Goal: Information Seeking & Learning: Learn about a topic

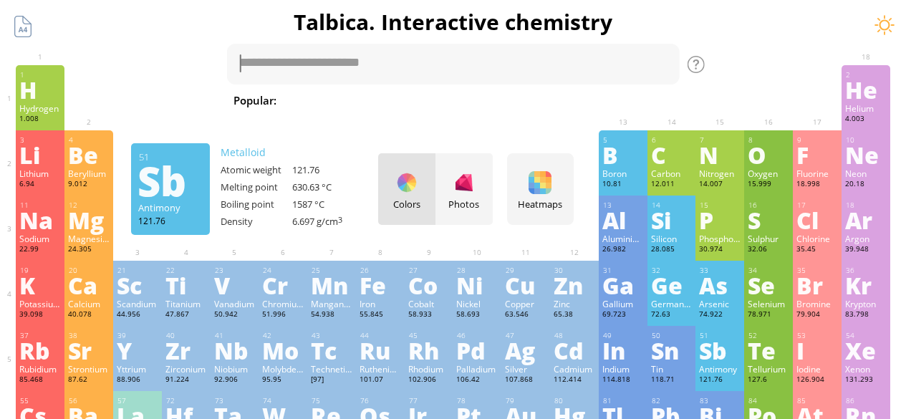
click at [329, 285] on div "Mn" at bounding box center [332, 284] width 42 height 23
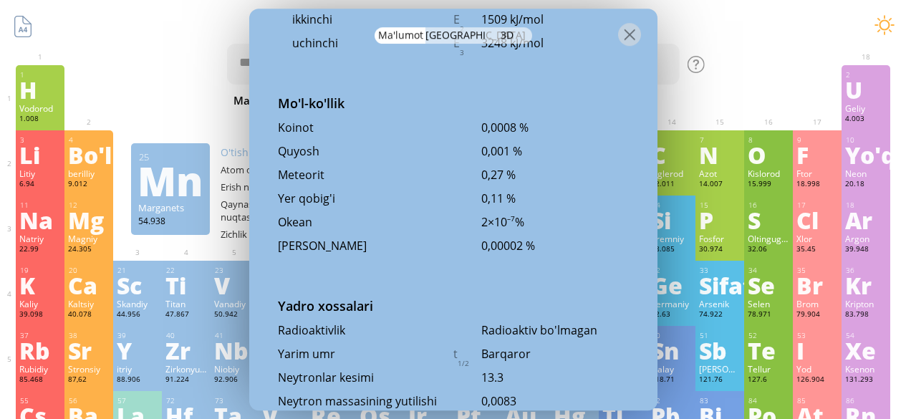
scroll to position [3036, 0]
click at [452, 37] on font "[GEOGRAPHIC_DATA]" at bounding box center [475, 35] width 100 height 14
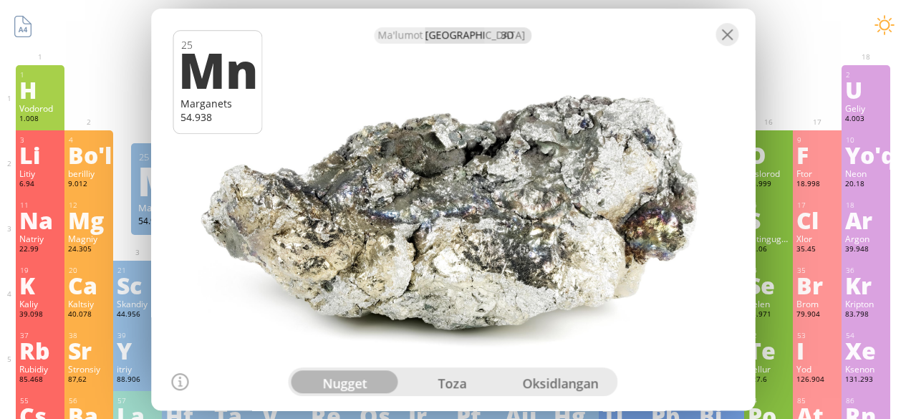
click at [505, 34] on font "3D" at bounding box center [506, 35] width 13 height 14
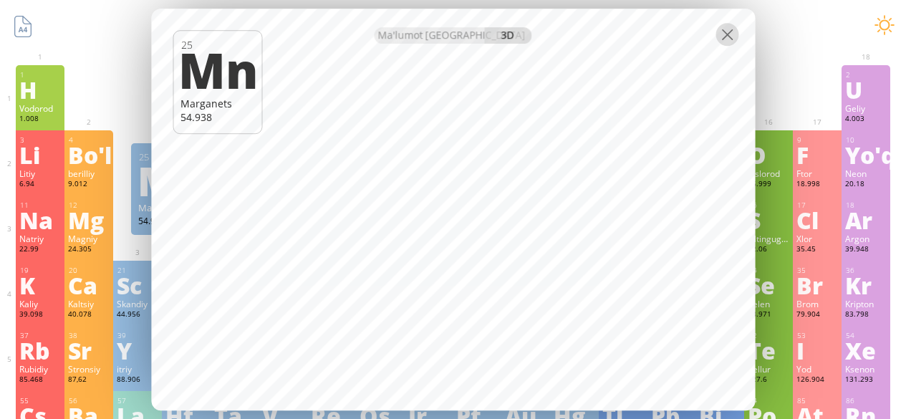
click at [727, 37] on div at bounding box center [726, 34] width 23 height 23
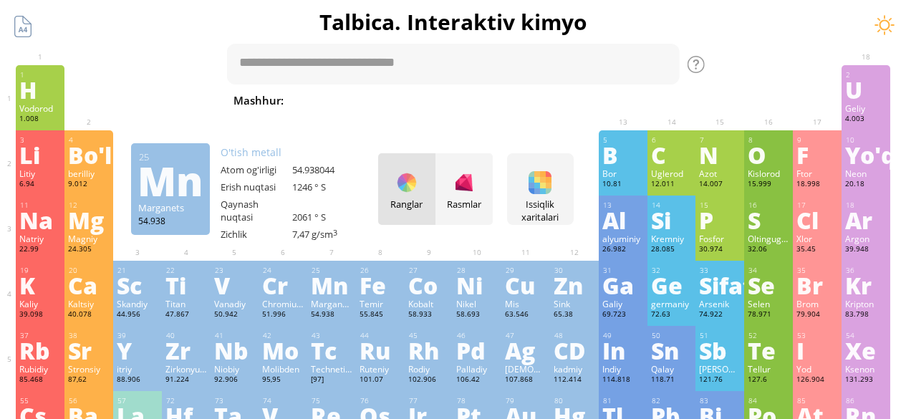
click at [626, 221] on font "Al" at bounding box center [614, 219] width 24 height 33
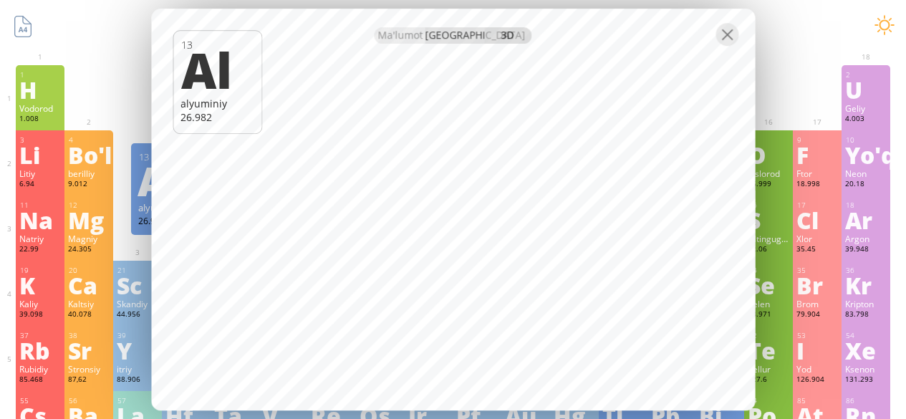
click at [451, 35] on font "[GEOGRAPHIC_DATA]" at bounding box center [475, 35] width 100 height 14
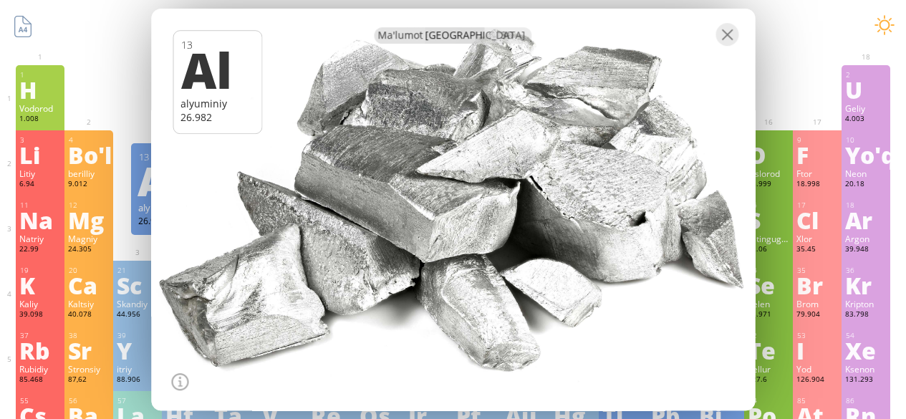
click at [394, 31] on font "Ma'lumot" at bounding box center [400, 35] width 45 height 14
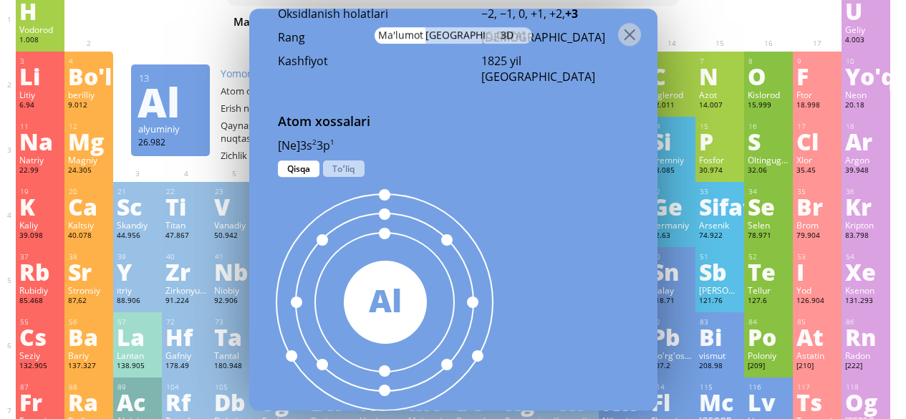
scroll to position [688, 0]
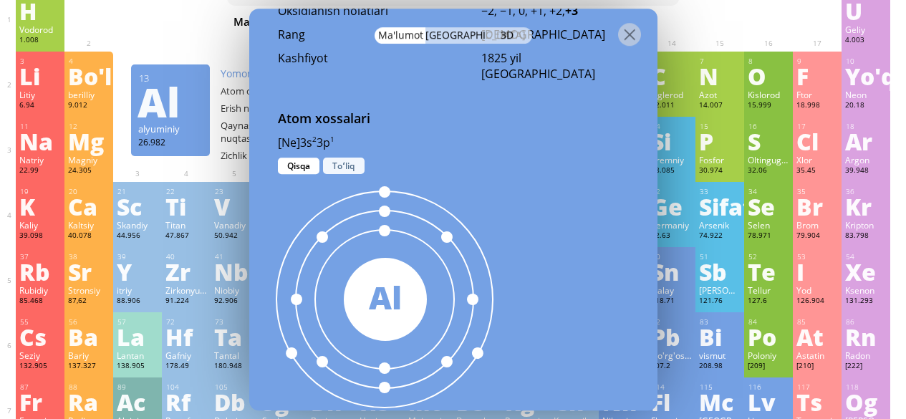
click at [341, 168] on font "Toʻliq" at bounding box center [343, 166] width 22 height 12
click at [299, 165] on font "Qisqa" at bounding box center [298, 166] width 23 height 12
click at [339, 170] on font "Toʻliq" at bounding box center [343, 166] width 22 height 12
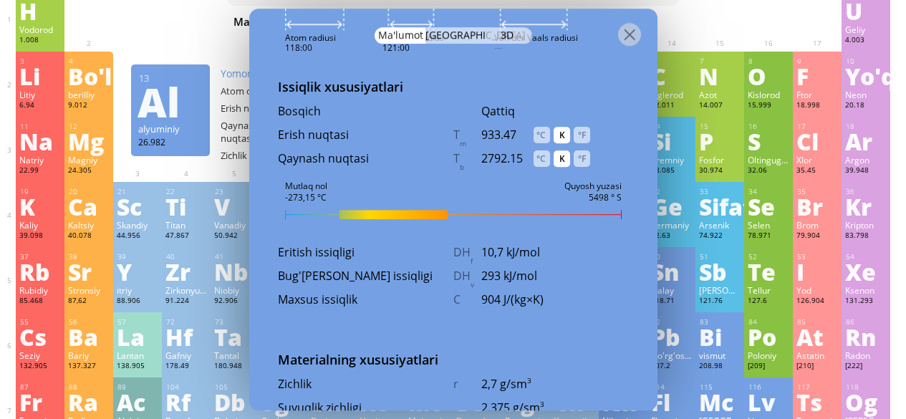
scroll to position [1519, 0]
click at [509, 215] on div at bounding box center [453, 213] width 336 height 9
click at [507, 133] on font "933.47" at bounding box center [498, 134] width 35 height 16
click at [543, 133] on font "°C" at bounding box center [540, 134] width 9 height 12
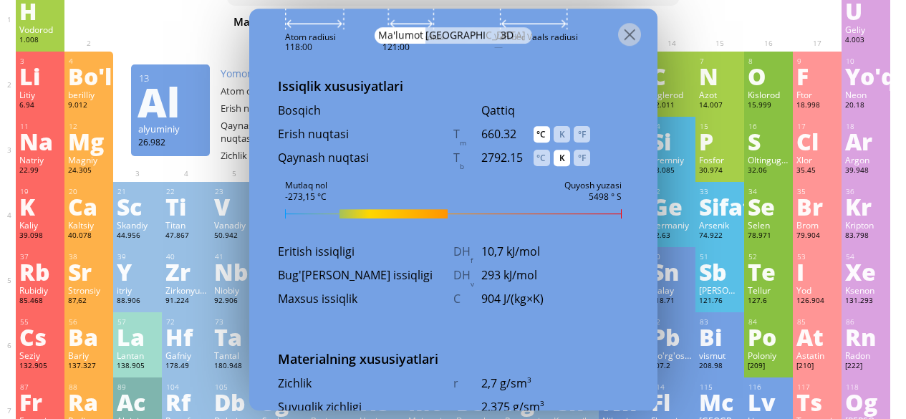
click at [538, 130] on font "°C" at bounding box center [540, 134] width 9 height 12
click at [540, 130] on font "°C" at bounding box center [540, 134] width 9 height 12
click at [563, 130] on font "K" at bounding box center [562, 134] width 6 height 12
click at [583, 132] on font "°F" at bounding box center [582, 134] width 8 height 12
click at [560, 130] on font "K" at bounding box center [562, 134] width 6 height 12
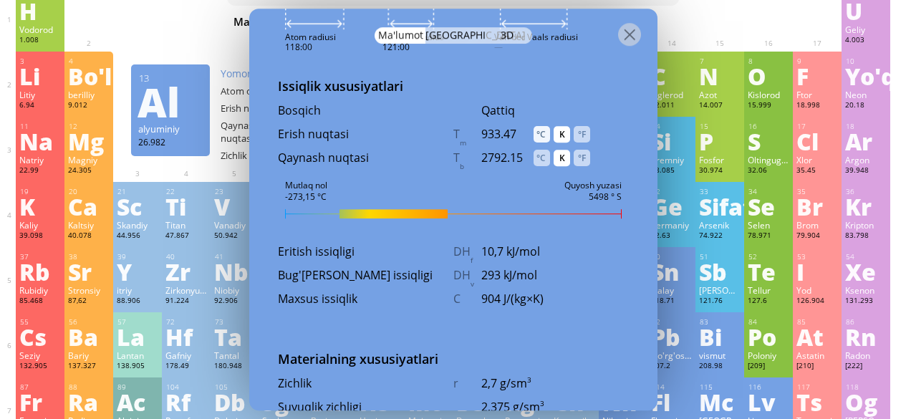
click at [540, 136] on font "°C" at bounding box center [540, 134] width 9 height 12
click at [581, 163] on div "°F" at bounding box center [581, 158] width 16 height 16
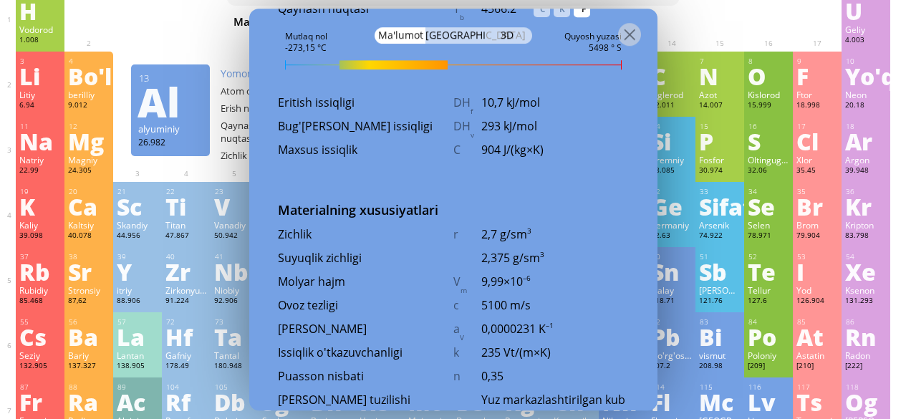
scroll to position [1659, 0]
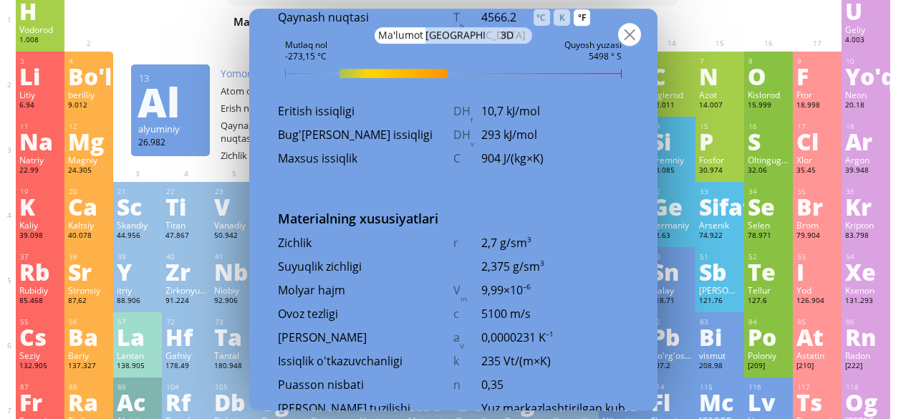
click at [628, 31] on div at bounding box center [629, 34] width 23 height 23
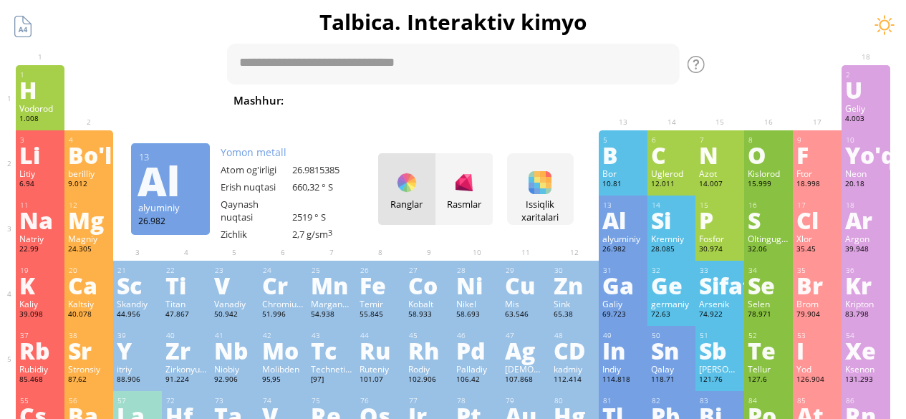
scroll to position [0, 0]
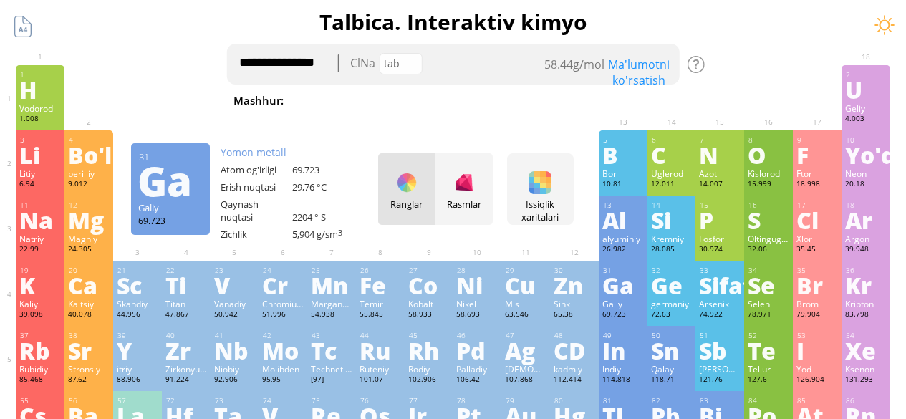
click at [634, 79] on font "Ma'lumotni ko'rsatish" at bounding box center [639, 72] width 62 height 31
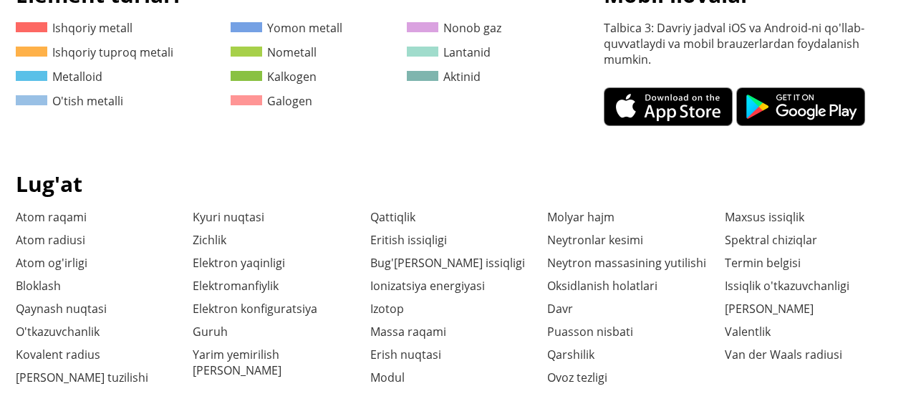
scroll to position [817, 0]
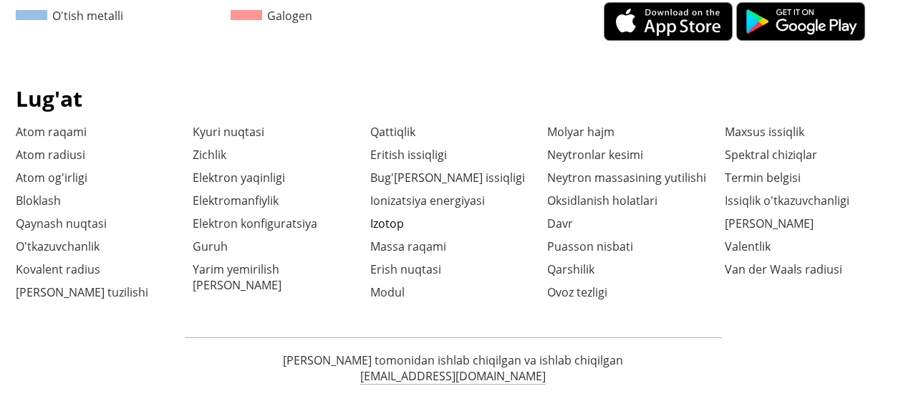
click at [393, 215] on font "Izotop" at bounding box center [387, 223] width 34 height 16
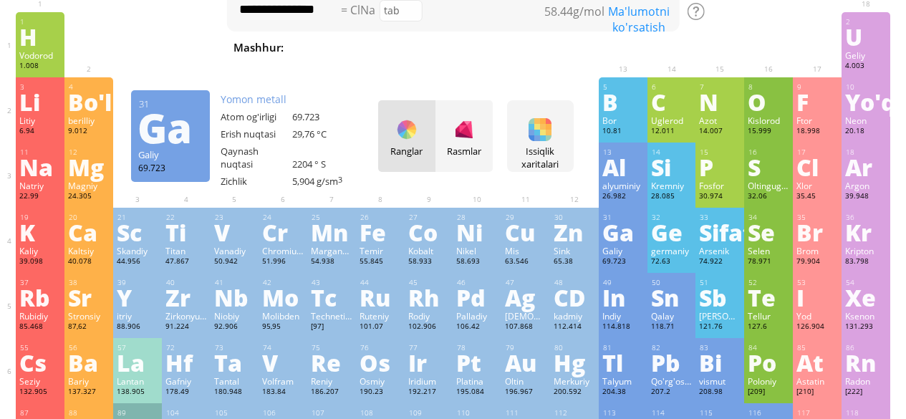
scroll to position [90, 0]
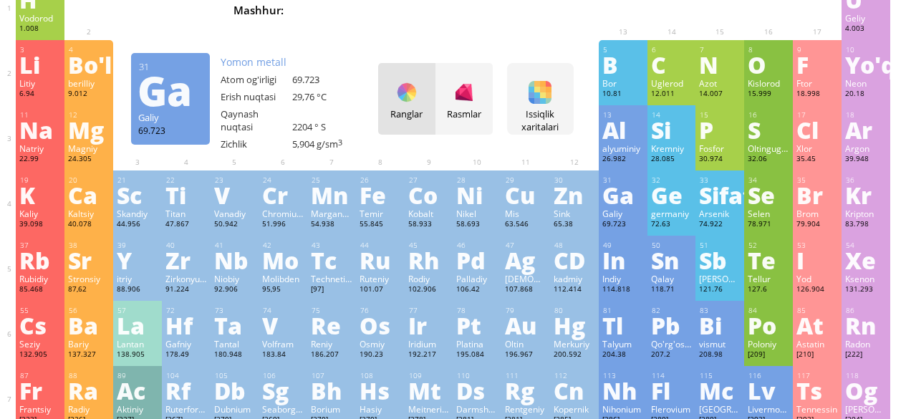
click at [34, 72] on font "Li" at bounding box center [29, 64] width 21 height 33
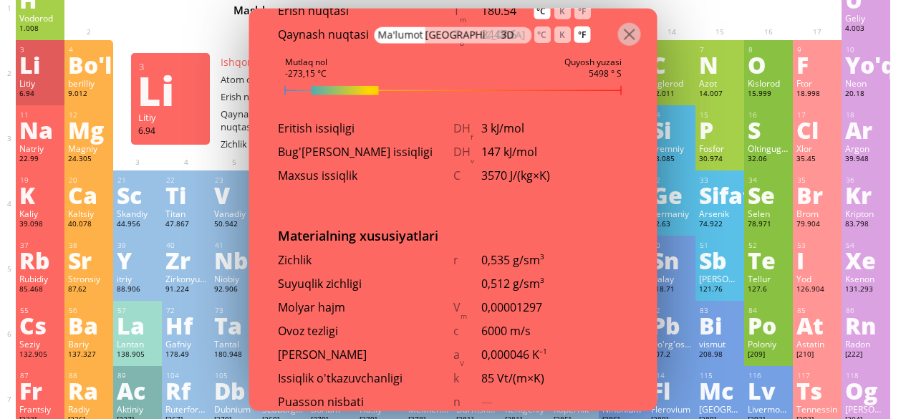
scroll to position [1624, 0]
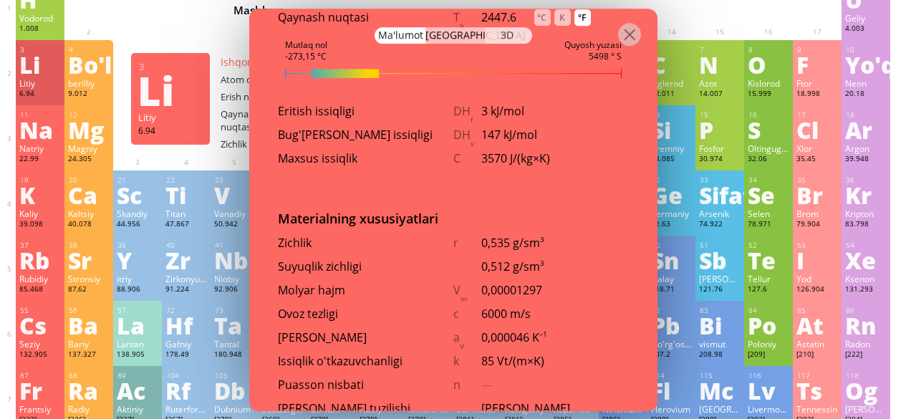
click at [502, 38] on font "3D" at bounding box center [506, 35] width 13 height 14
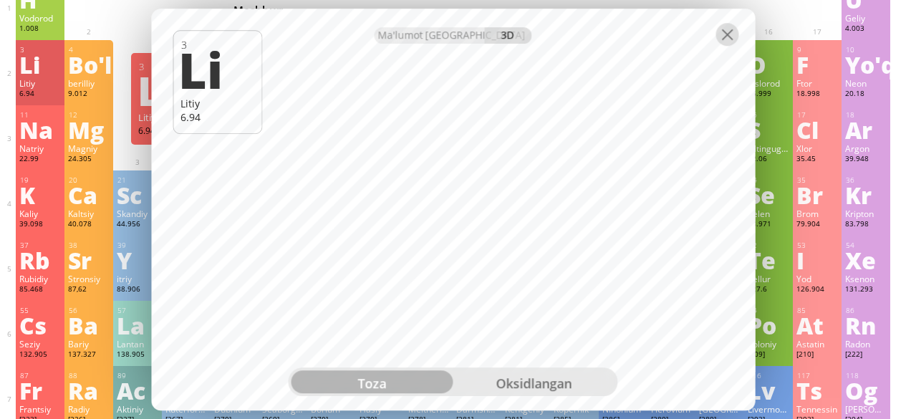
click at [732, 29] on div at bounding box center [726, 34] width 23 height 23
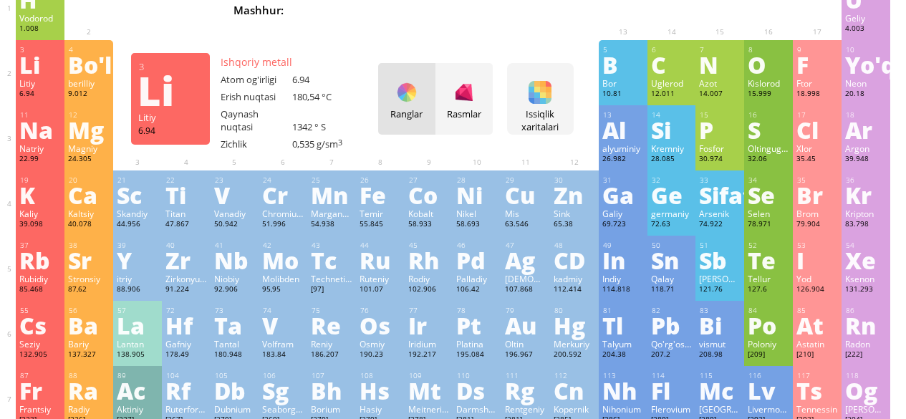
click at [869, 142] on font "Ar" at bounding box center [858, 129] width 27 height 33
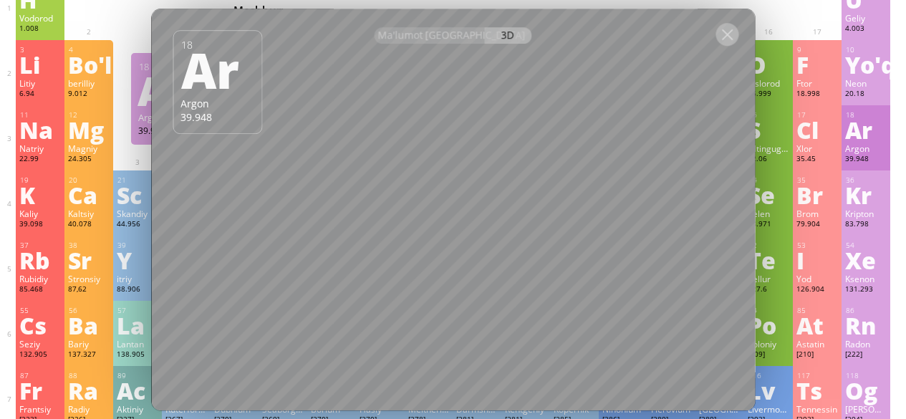
click at [722, 29] on div at bounding box center [726, 34] width 23 height 23
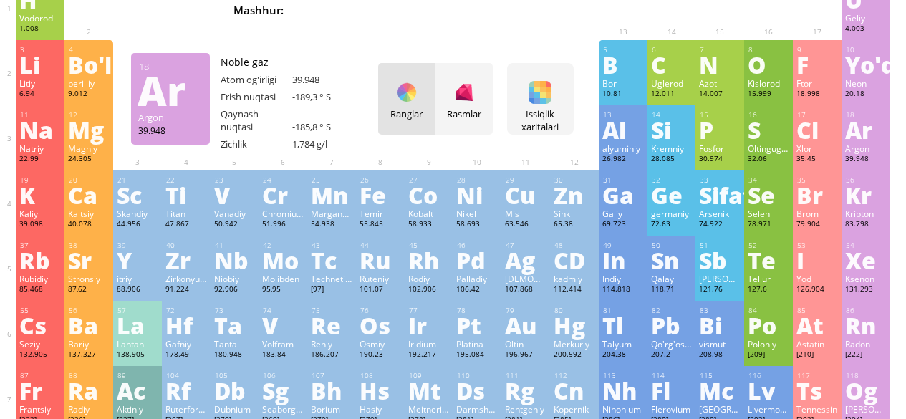
click at [526, 330] on font "Au" at bounding box center [520, 325] width 31 height 33
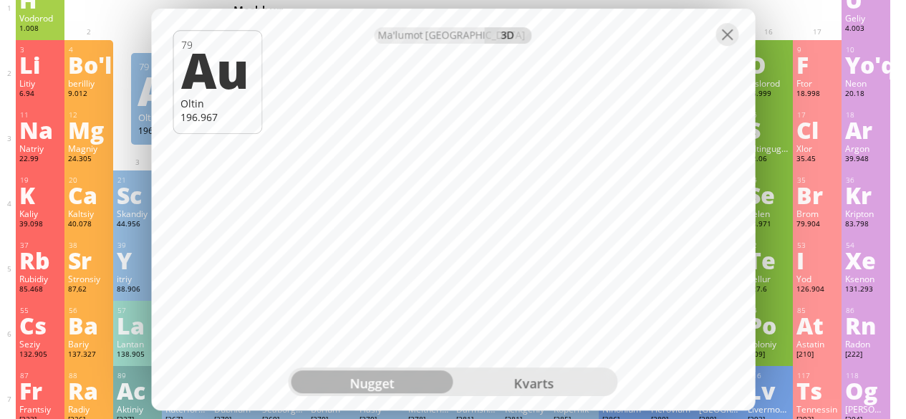
click at [526, 380] on font "kvarts" at bounding box center [534, 383] width 40 height 17
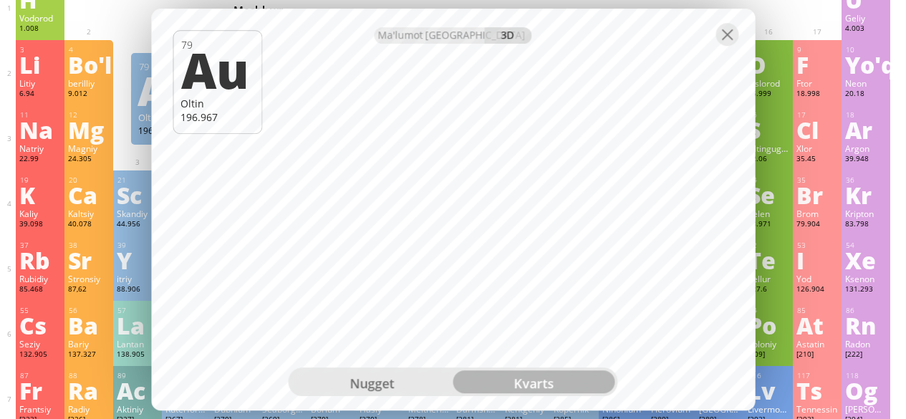
click at [360, 381] on font "nugget" at bounding box center [372, 383] width 44 height 17
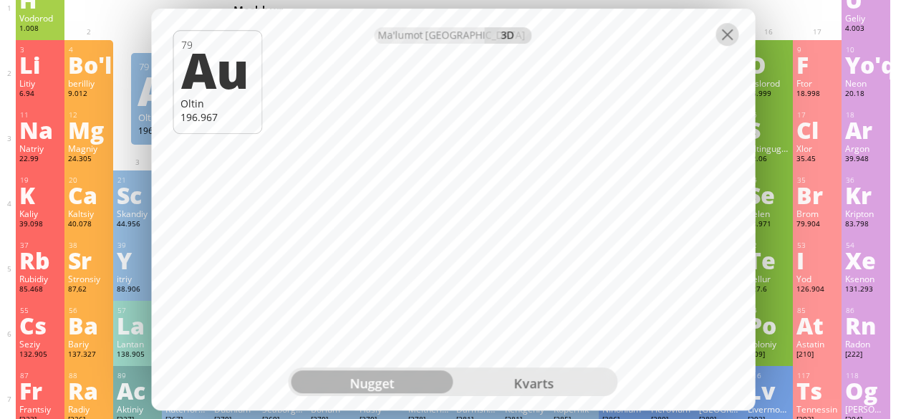
click at [727, 35] on div at bounding box center [726, 34] width 23 height 23
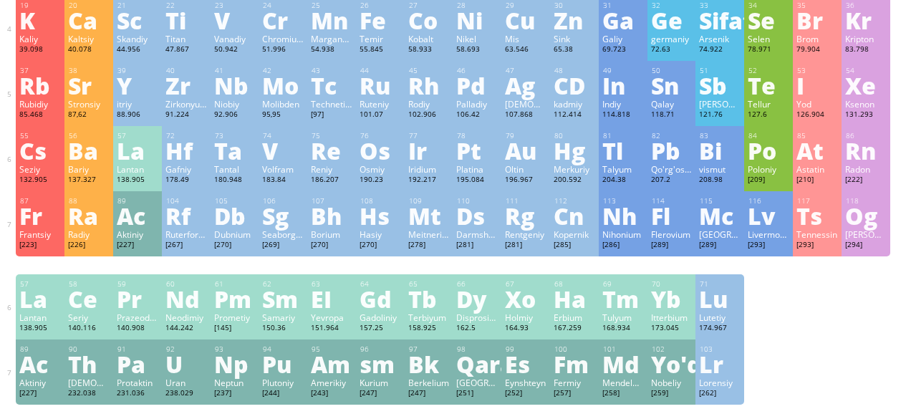
scroll to position [0, 0]
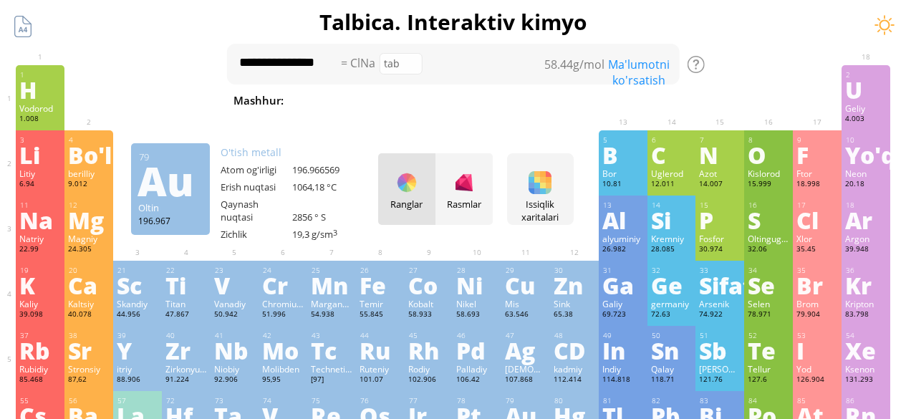
click at [914, 105] on font "5" at bounding box center [916, 109] width 4 height 9
type textarea "******"
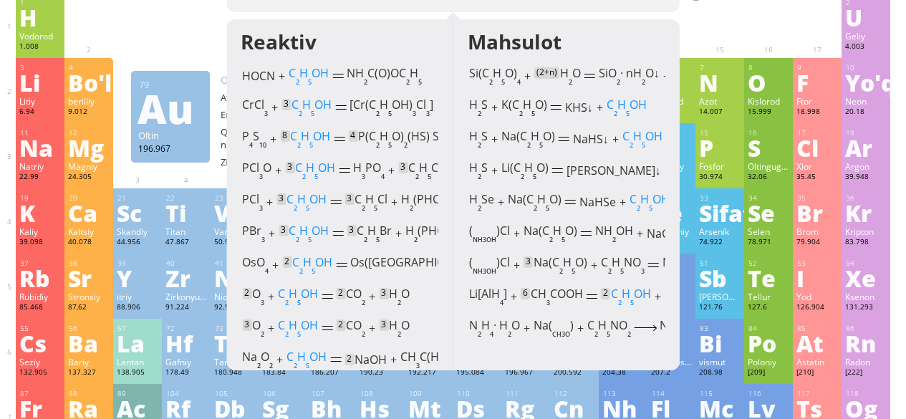
scroll to position [11, 0]
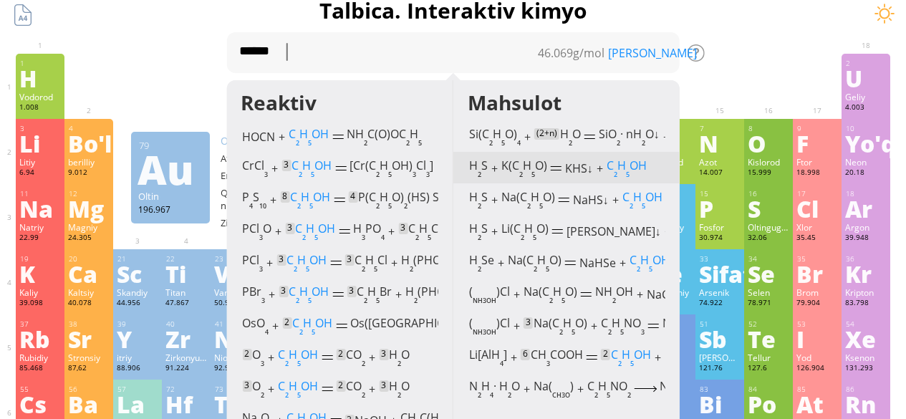
click at [626, 166] on font "H" at bounding box center [621, 165] width 9 height 16
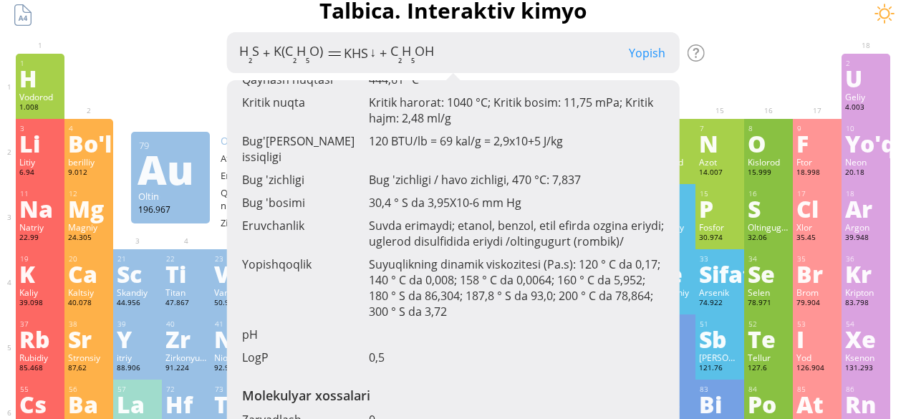
scroll to position [926, 0]
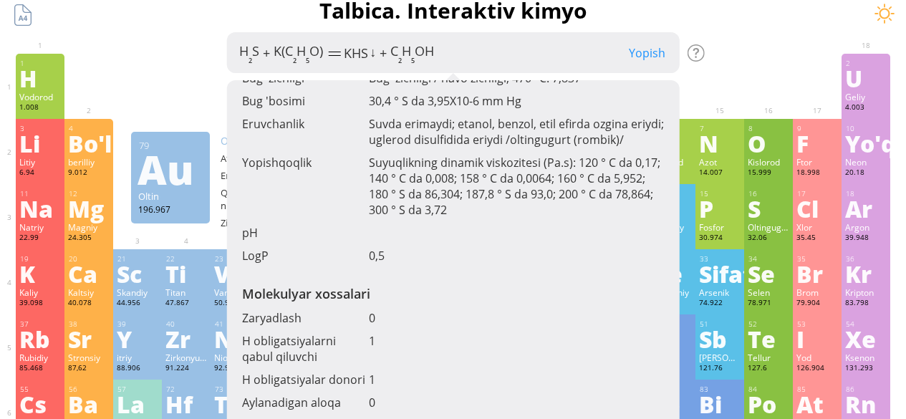
click at [254, 195] on div "Murakkab xossalari Zichlik 2,07 g/m3 (oltingugurt (rombik)/; 2,00 (oltingugurt …" at bounding box center [453, 66] width 423 height 396
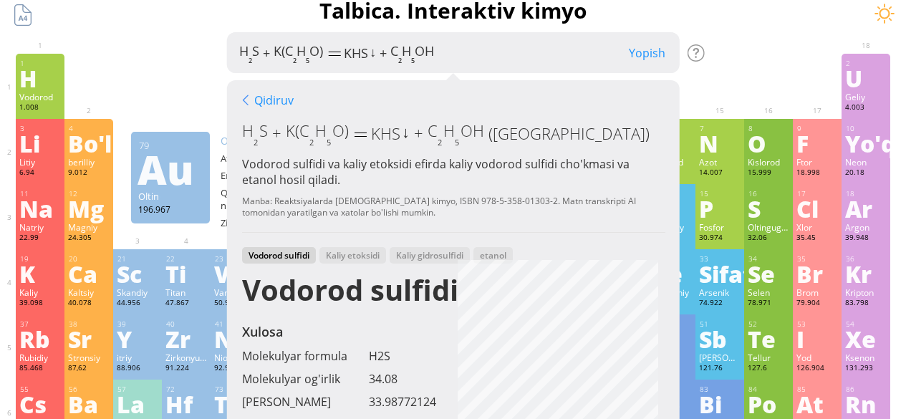
scroll to position [0, 0]
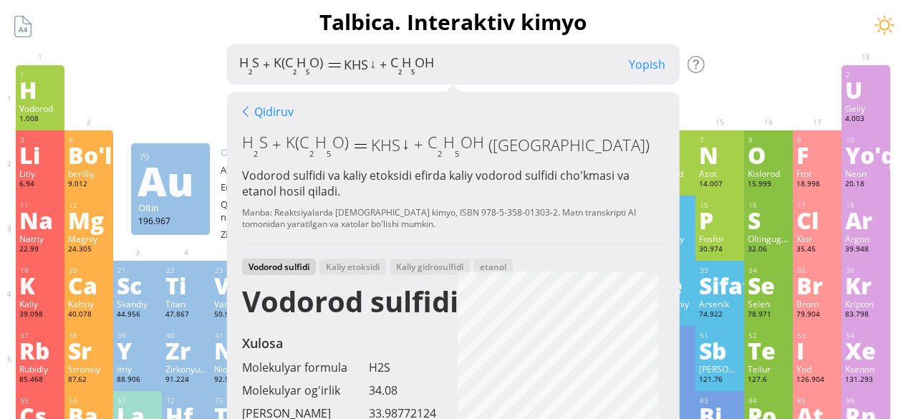
click at [247, 108] on div "Qidiruv" at bounding box center [268, 111] width 52 height 19
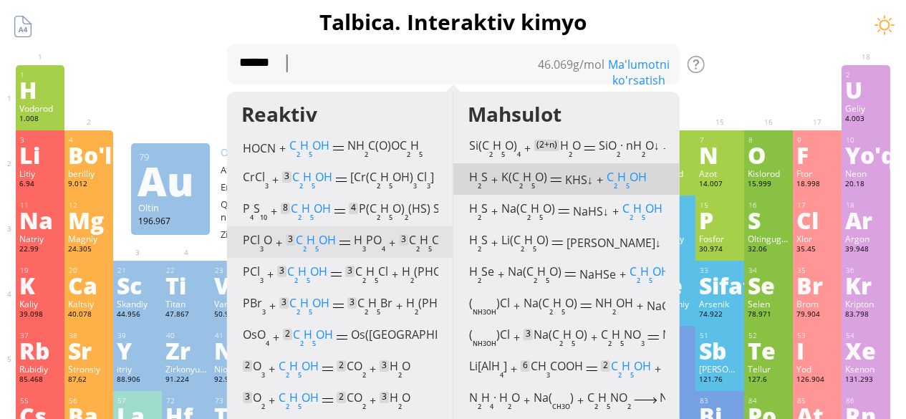
click at [334, 238] on font "OH" at bounding box center [326, 240] width 17 height 16
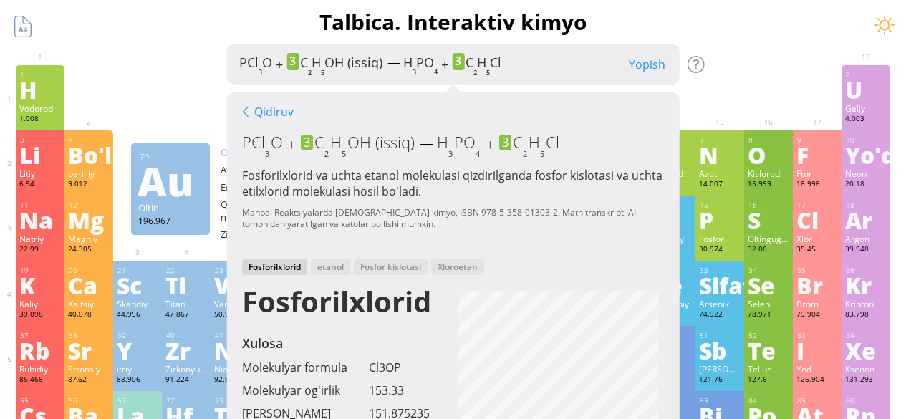
click at [654, 65] on font "Yopish" at bounding box center [646, 65] width 37 height 16
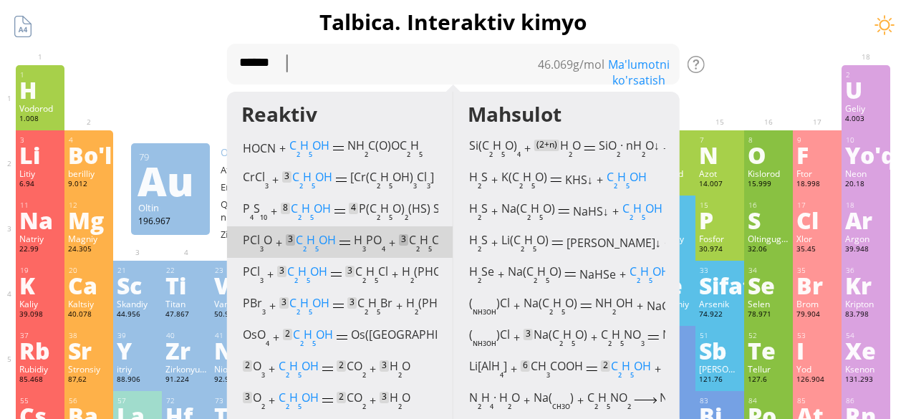
click at [198, 84] on div at bounding box center [186, 75] width 49 height 21
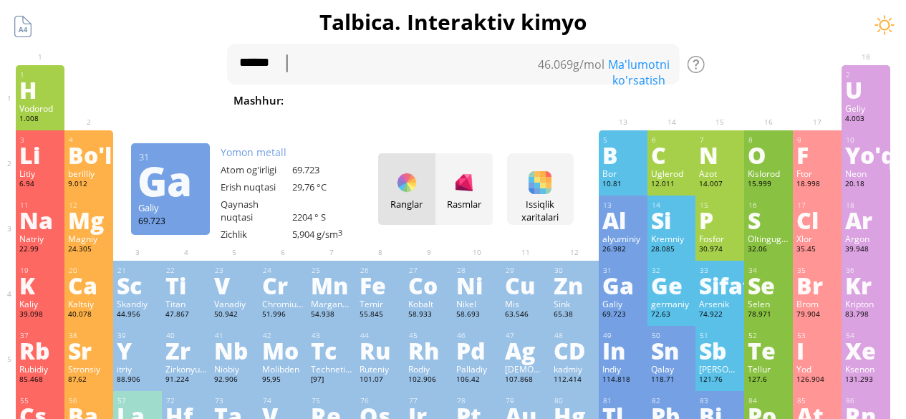
click at [633, 24] on h1 "Talbica. Interaktiv kimyo" at bounding box center [452, 21] width 891 height 29
